Goal: Task Accomplishment & Management: Complete application form

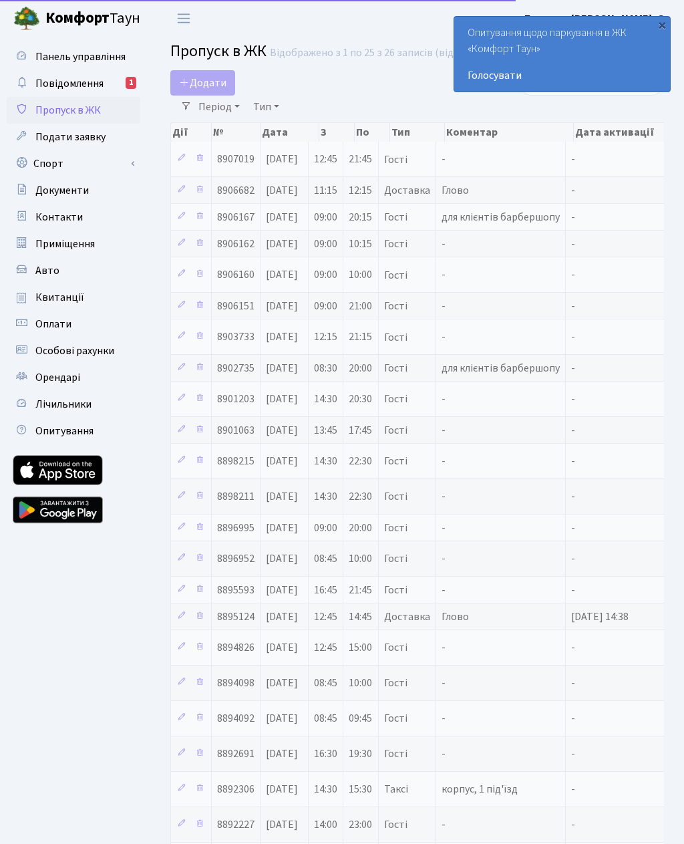
select select "25"
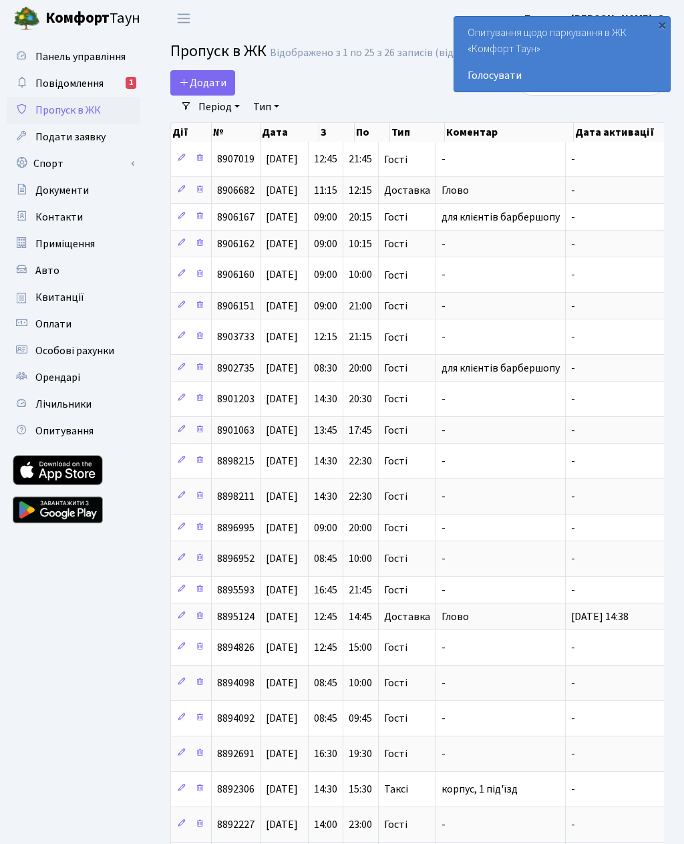
click at [201, 78] on span "Додати" at bounding box center [202, 83] width 47 height 15
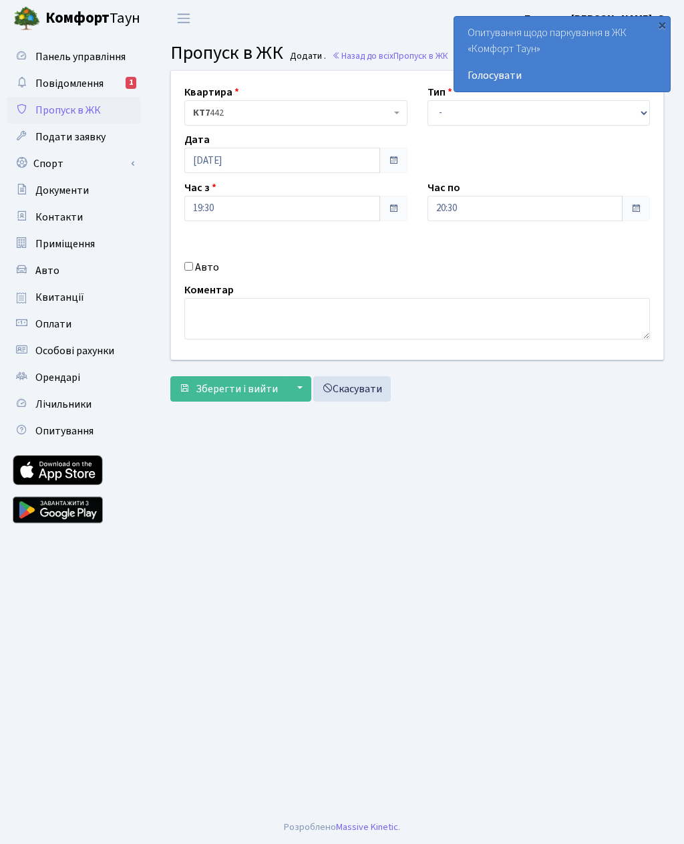
click at [197, 274] on label "Авто" at bounding box center [207, 267] width 24 height 16
click at [193, 271] on input "Авто" at bounding box center [188, 266] width 9 height 9
checkbox input "true"
type input "Ка0685ск"
click at [464, 118] on select "- Доставка Таксі Гості Сервіс" at bounding box center [539, 112] width 223 height 25
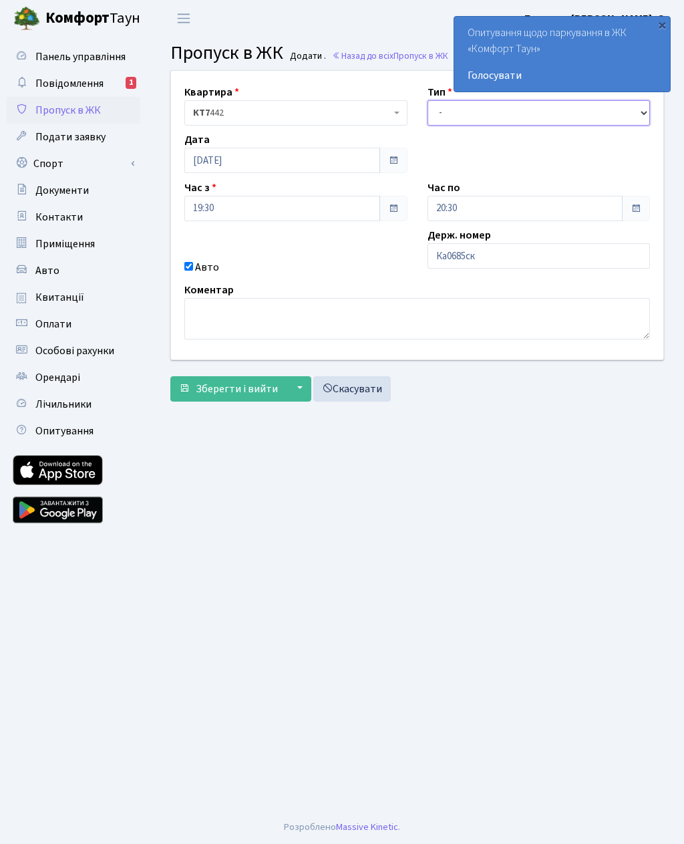
select select "2"
click at [235, 382] on span "Зберегти і вийти" at bounding box center [237, 389] width 82 height 15
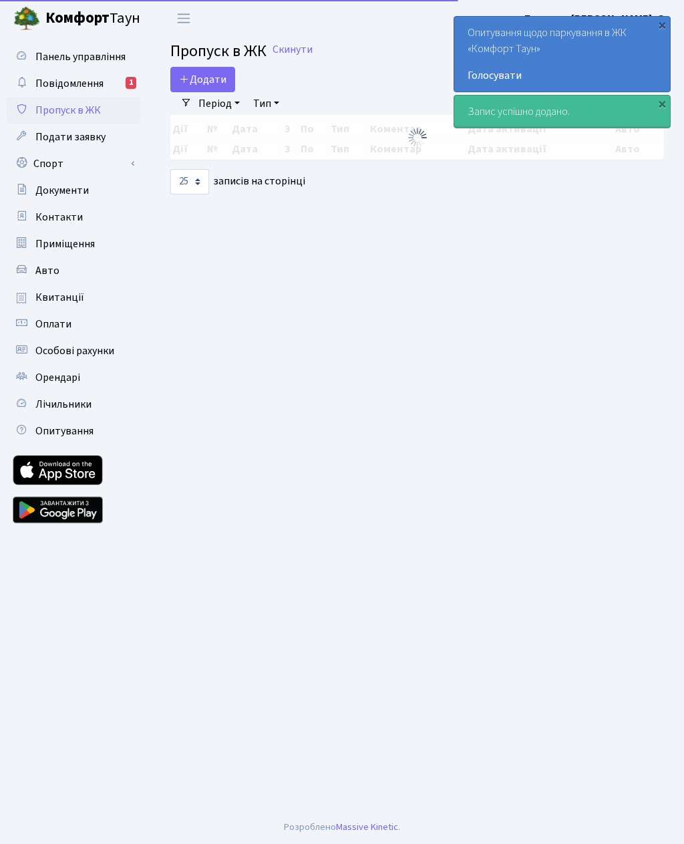
select select "25"
